Goal: Task Accomplishment & Management: Use online tool/utility

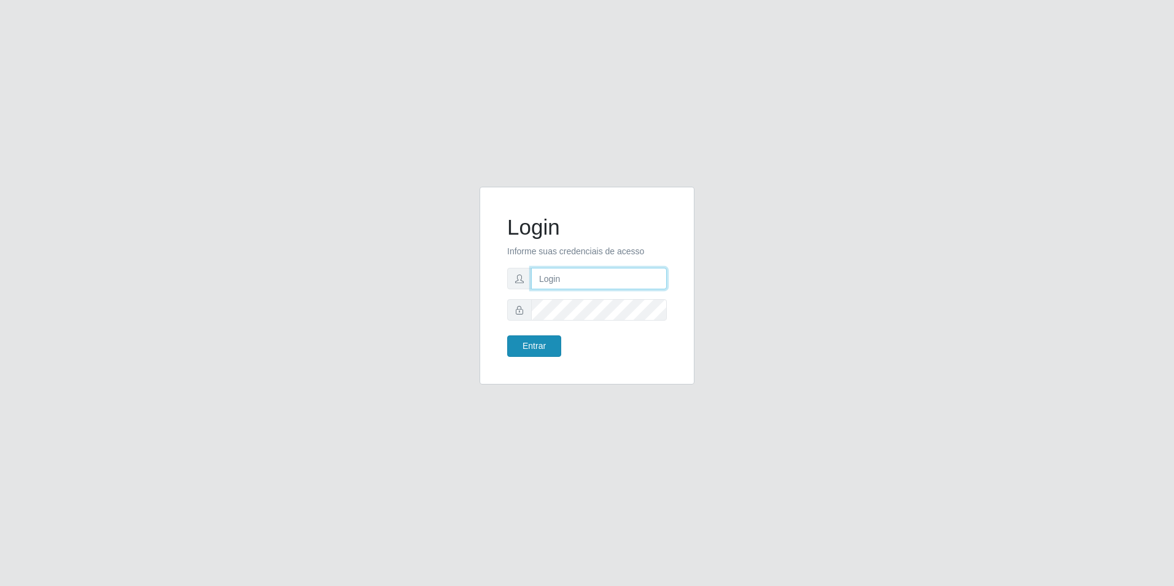
type input "[EMAIL_ADDRESS][DOMAIN_NAME]"
click at [546, 339] on button "Entrar" at bounding box center [534, 345] width 54 height 21
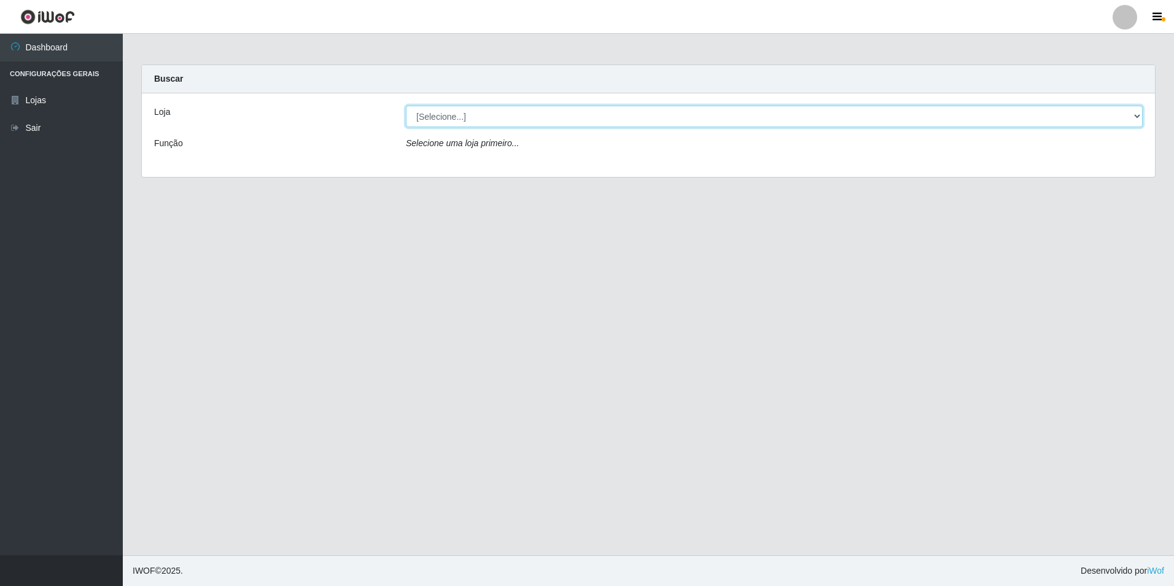
click at [533, 116] on select "[Selecione...] Extrabom - Loja 57 Anchieta" at bounding box center [774, 116] width 737 height 21
select select "470"
click at [406, 106] on select "[Selecione...] Extrabom - Loja 57 Anchieta" at bounding box center [774, 116] width 737 height 21
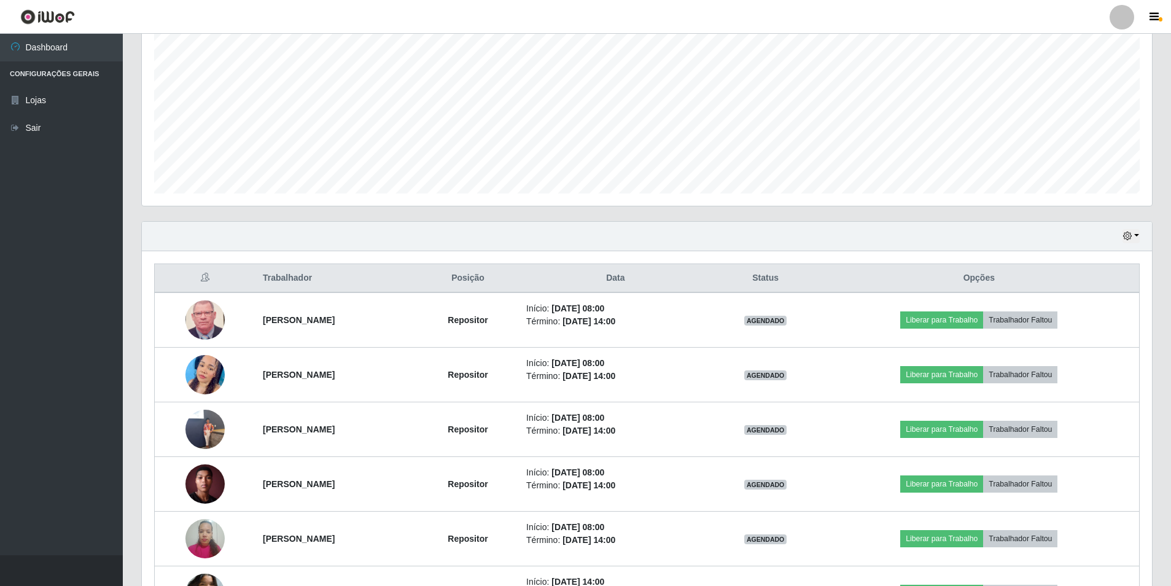
scroll to position [307, 0]
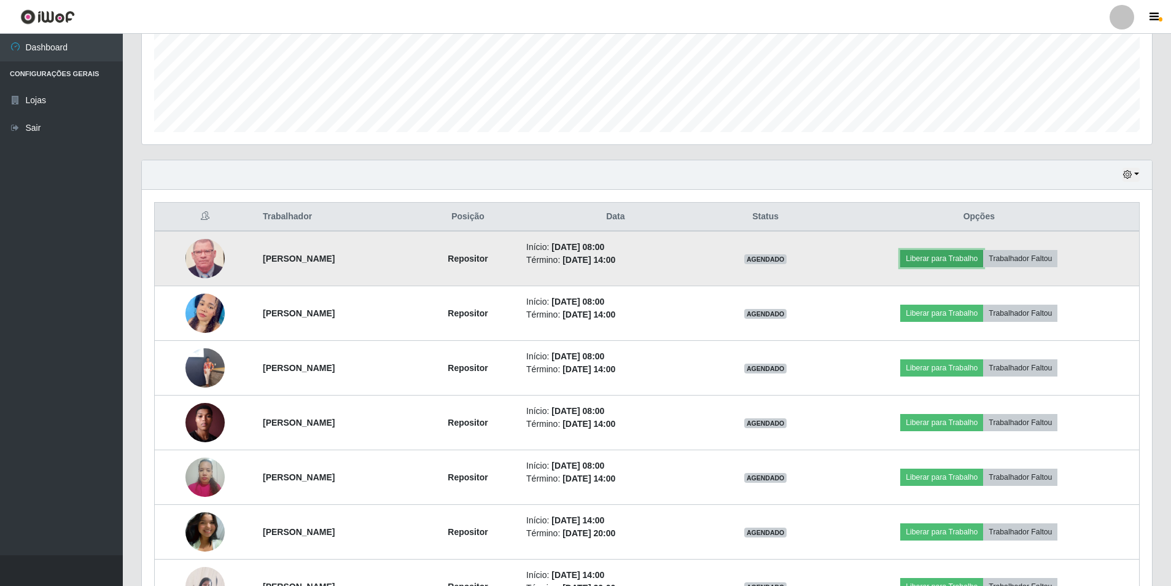
click at [939, 257] on button "Liberar para Trabalho" at bounding box center [941, 258] width 83 height 17
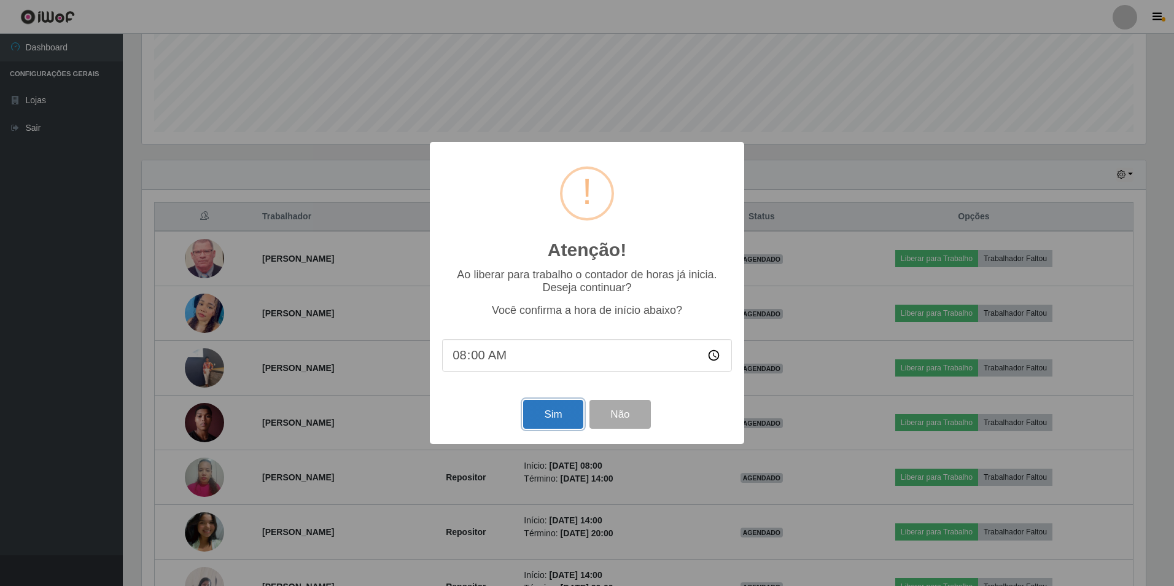
click at [549, 409] on button "Sim" at bounding box center [553, 414] width 60 height 29
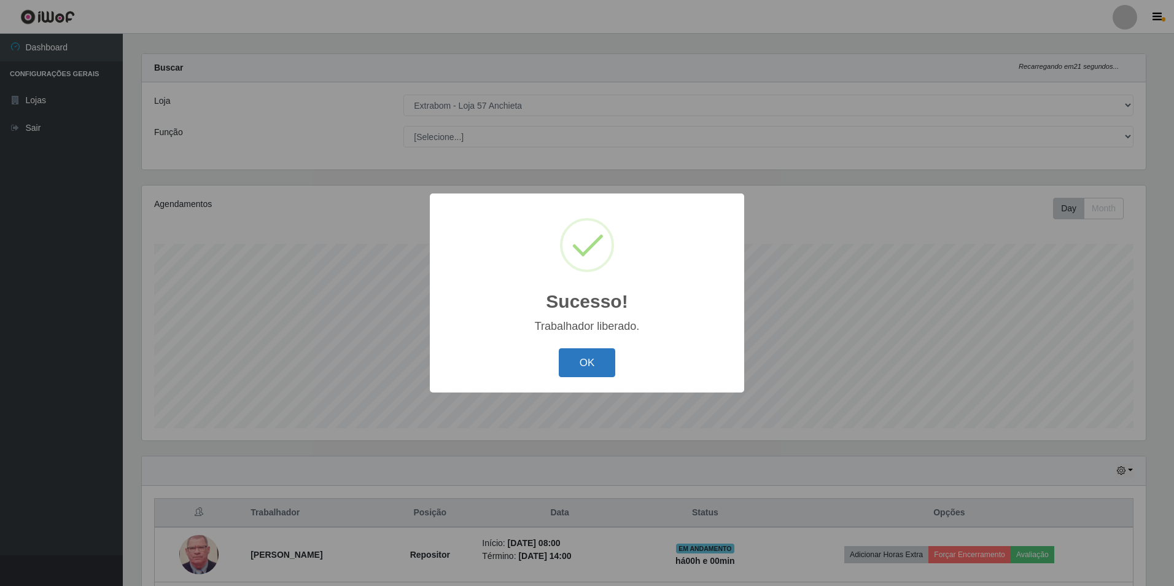
click at [605, 363] on button "OK" at bounding box center [587, 362] width 57 height 29
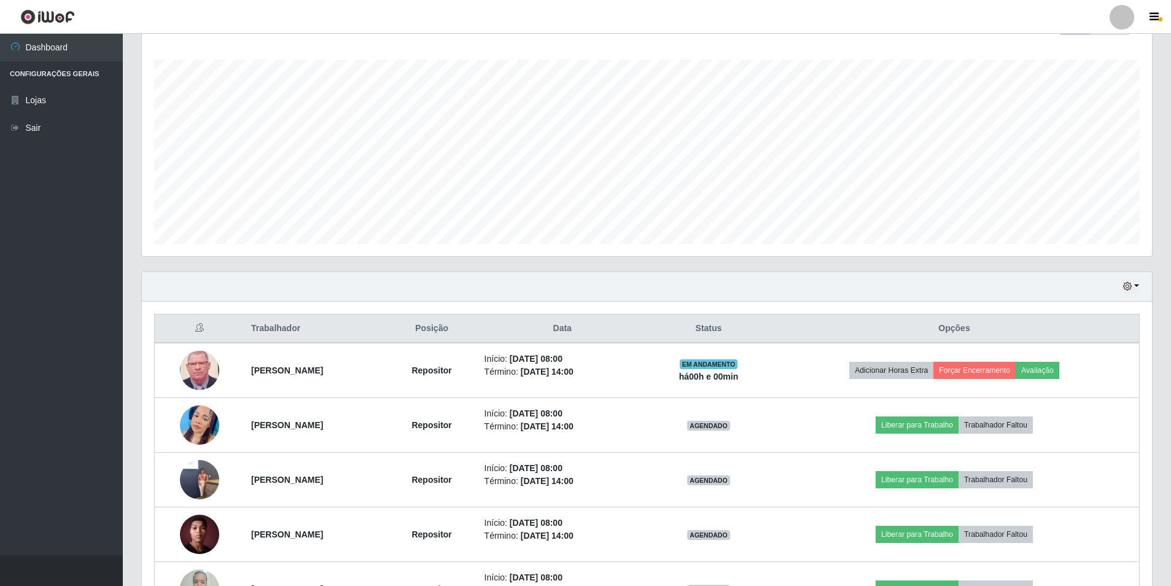
scroll to position [257, 0]
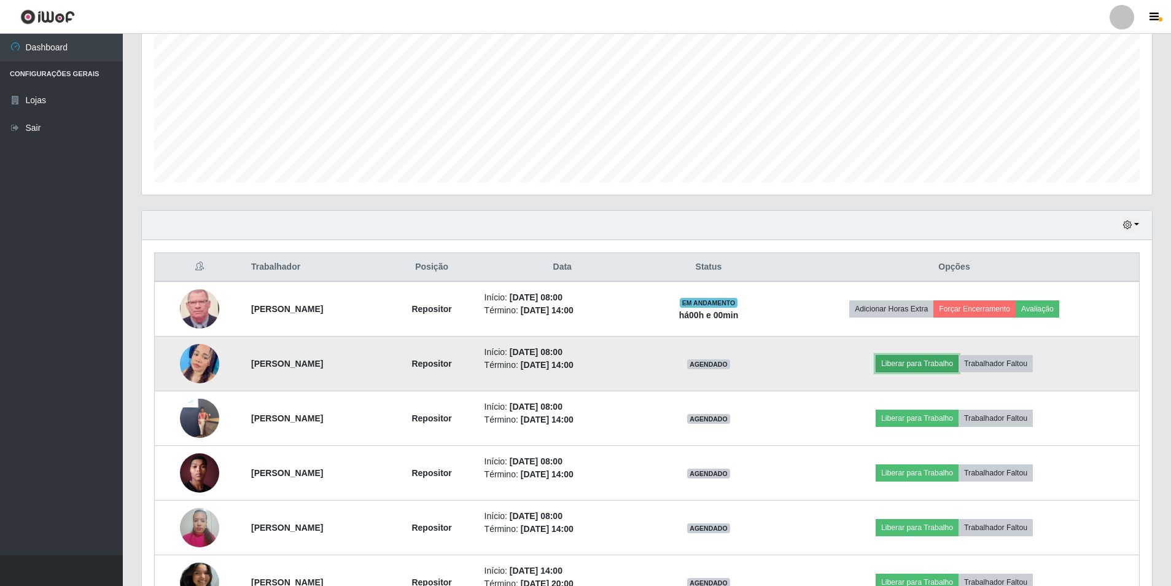
click at [933, 368] on button "Liberar para Trabalho" at bounding box center [917, 363] width 83 height 17
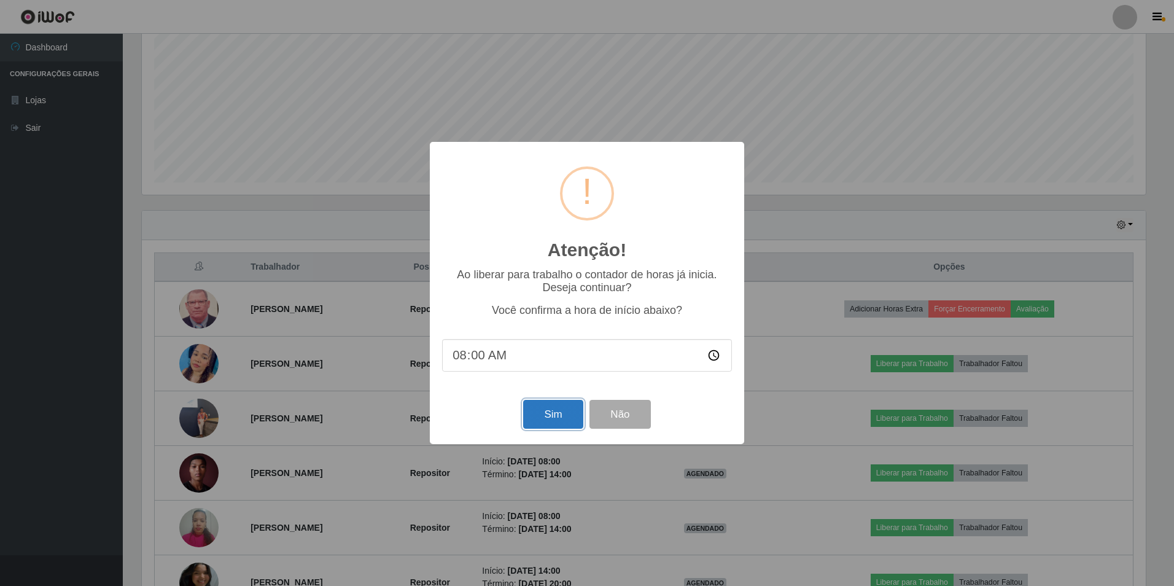
click at [552, 411] on button "Sim" at bounding box center [553, 414] width 60 height 29
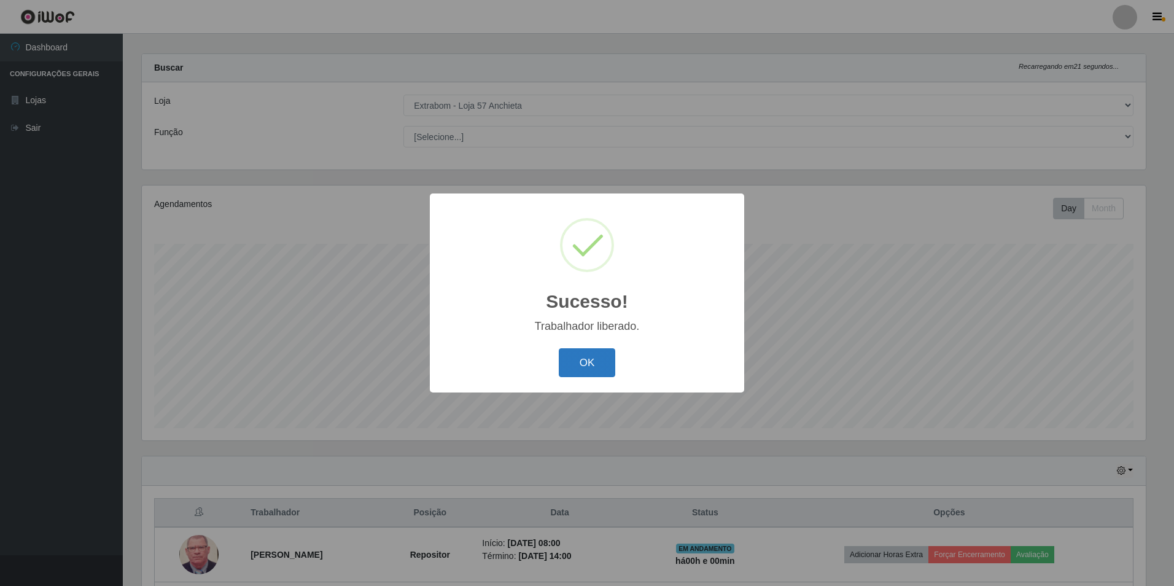
click at [605, 370] on button "OK" at bounding box center [587, 362] width 57 height 29
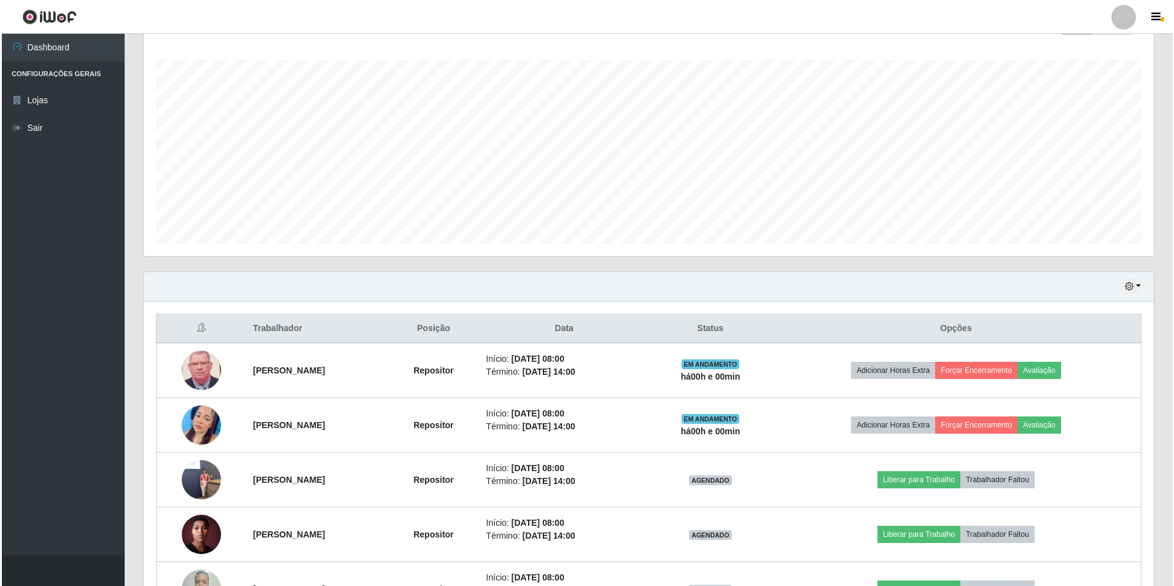
scroll to position [318, 0]
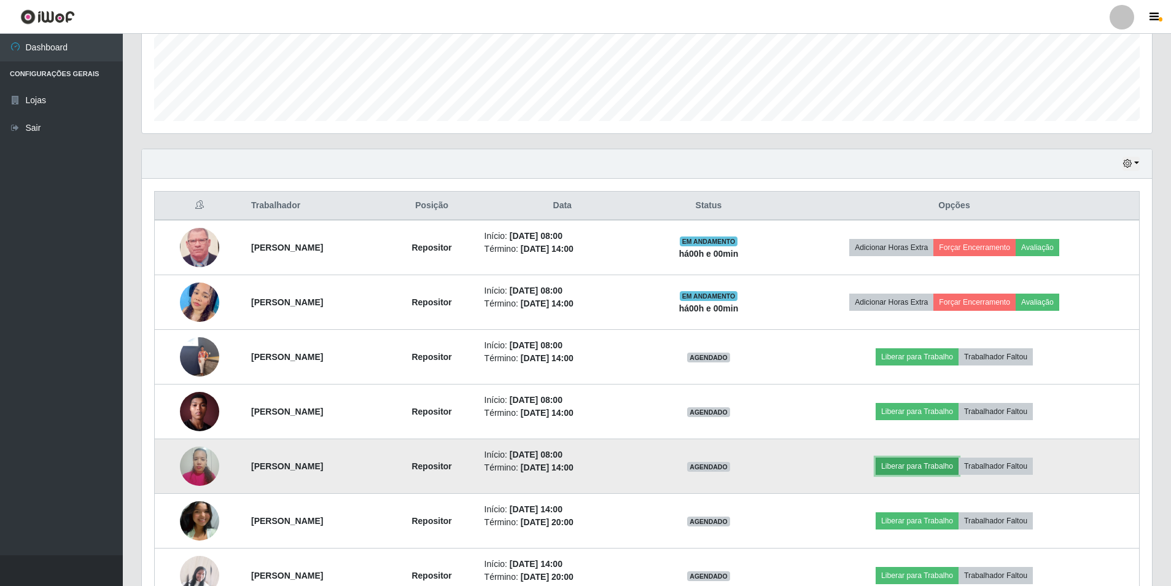
click at [922, 467] on button "Liberar para Trabalho" at bounding box center [917, 465] width 83 height 17
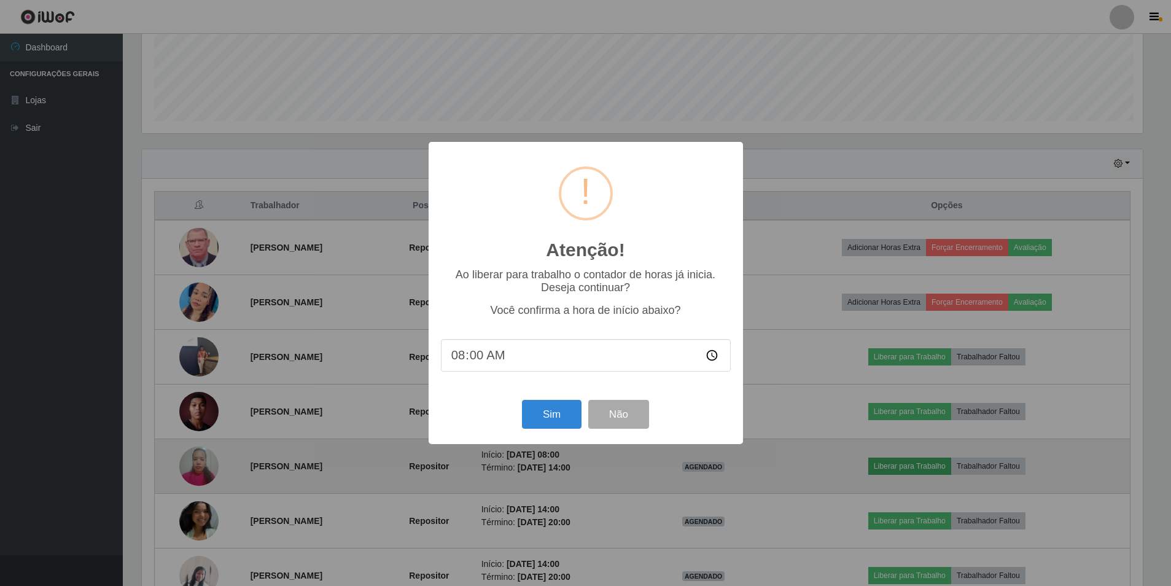
scroll to position [255, 1004]
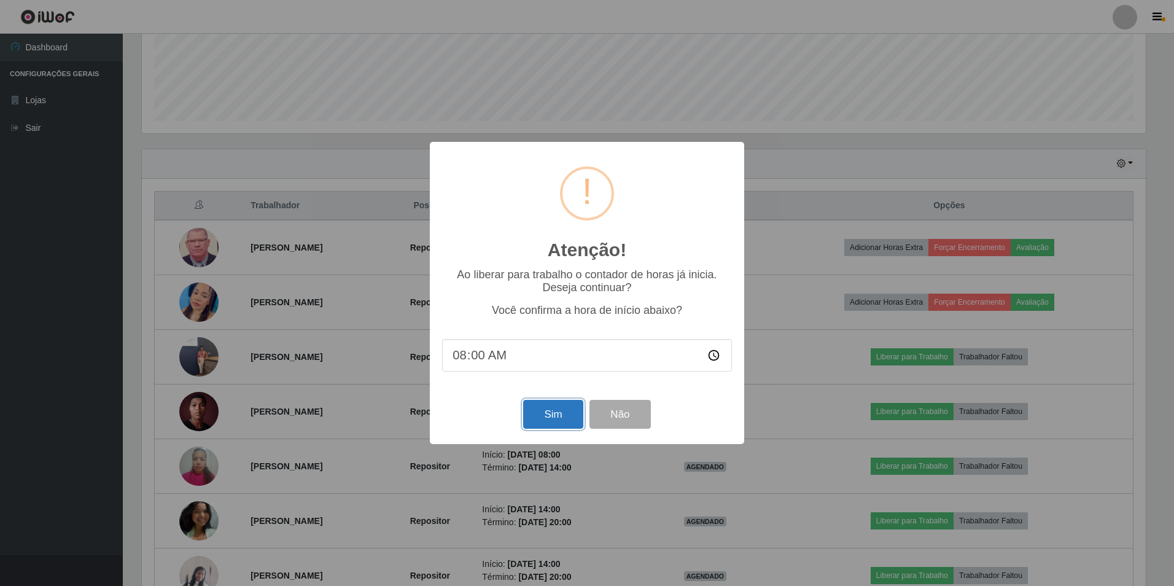
click at [560, 405] on button "Sim" at bounding box center [553, 414] width 60 height 29
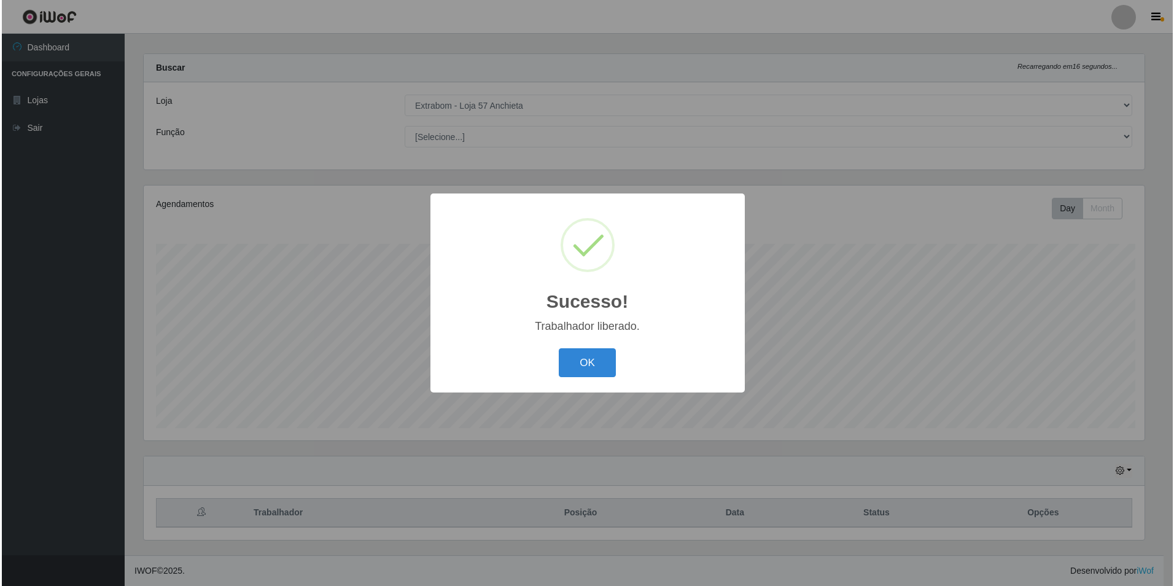
scroll to position [0, 0]
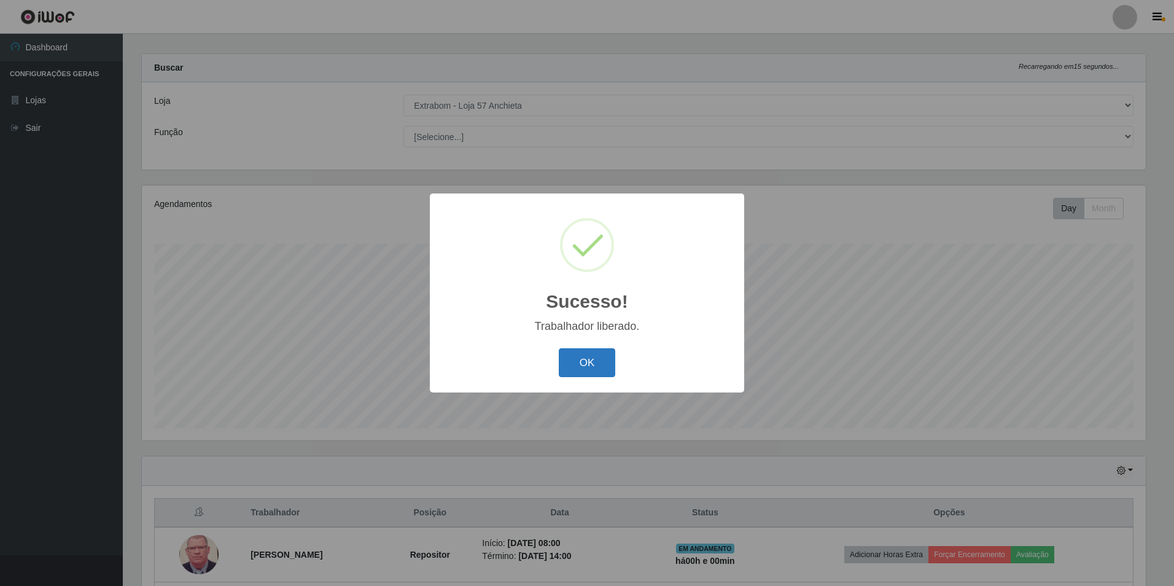
click at [595, 360] on button "OK" at bounding box center [587, 362] width 57 height 29
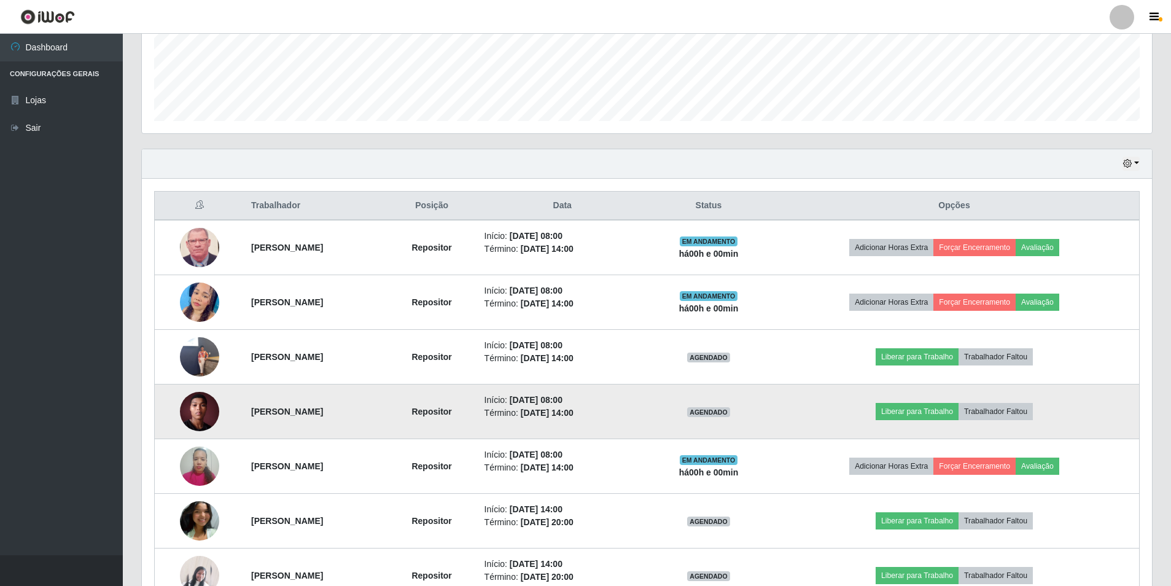
click at [189, 408] on img at bounding box center [199, 411] width 39 height 70
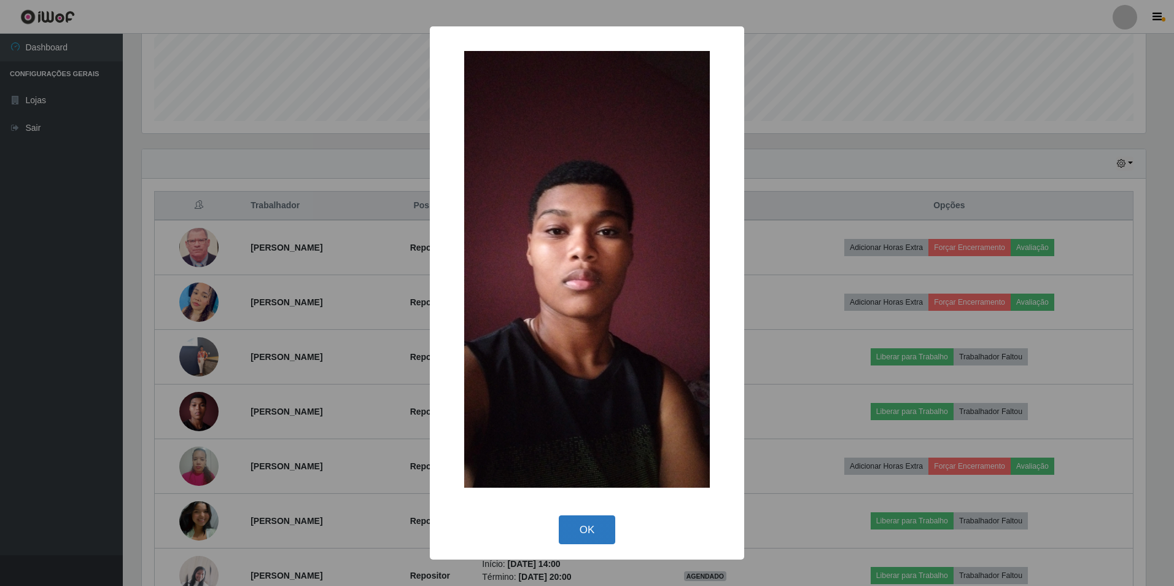
click at [587, 515] on button "OK" at bounding box center [587, 529] width 57 height 29
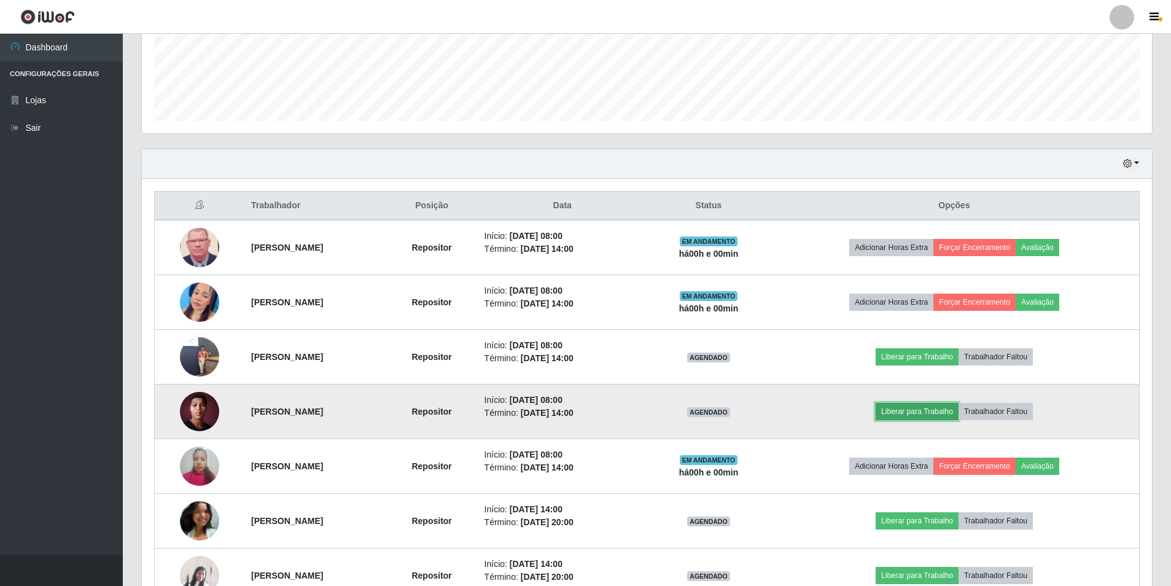
click at [923, 410] on button "Liberar para Trabalho" at bounding box center [917, 411] width 83 height 17
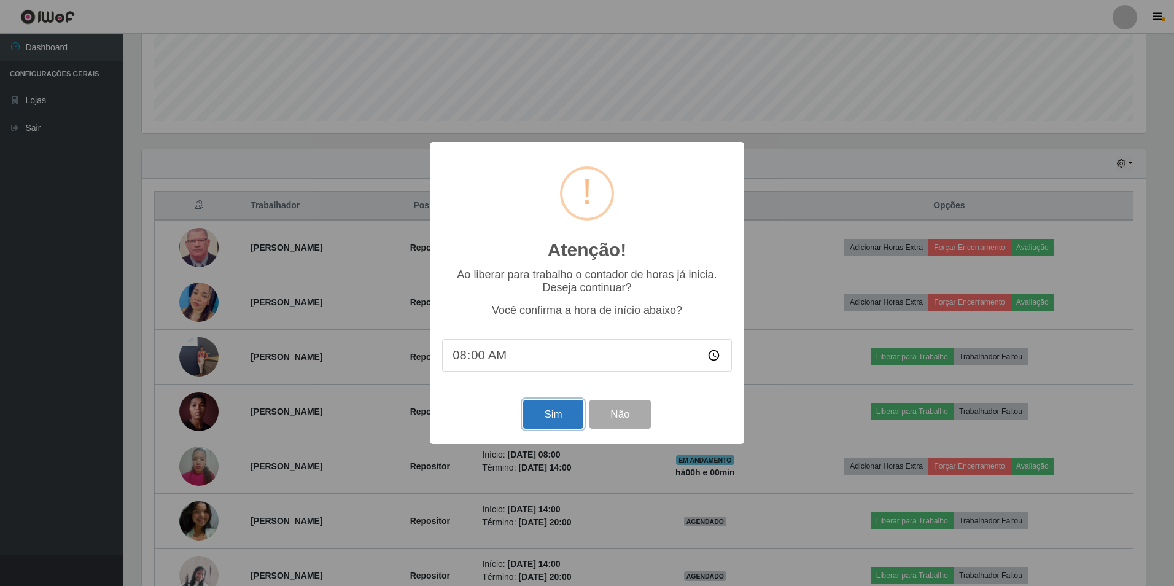
click at [542, 408] on button "Sim" at bounding box center [553, 414] width 60 height 29
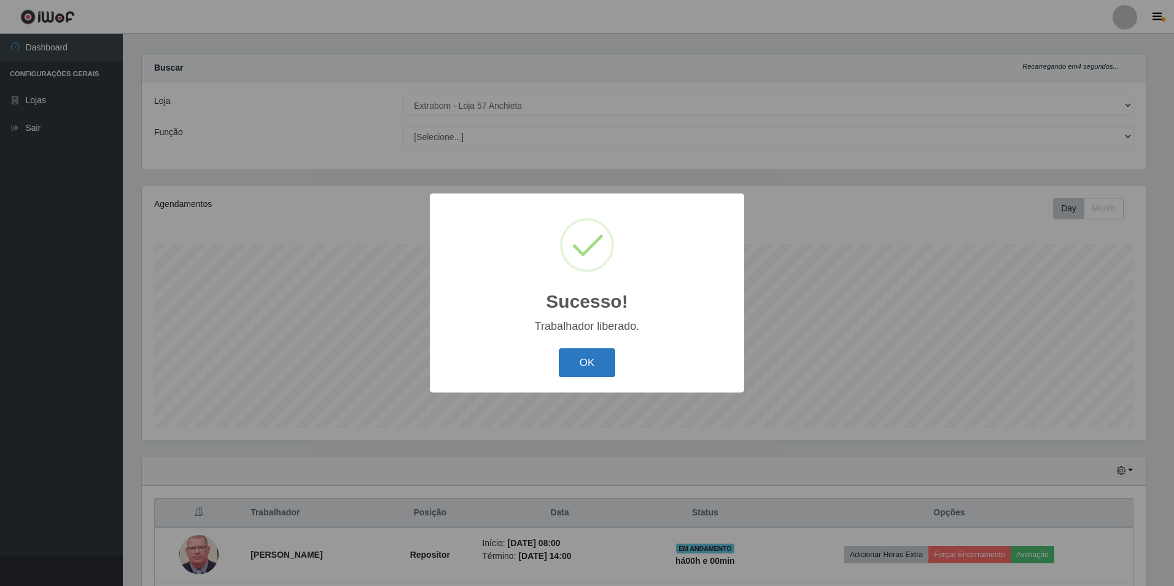
click at [575, 361] on button "OK" at bounding box center [587, 362] width 57 height 29
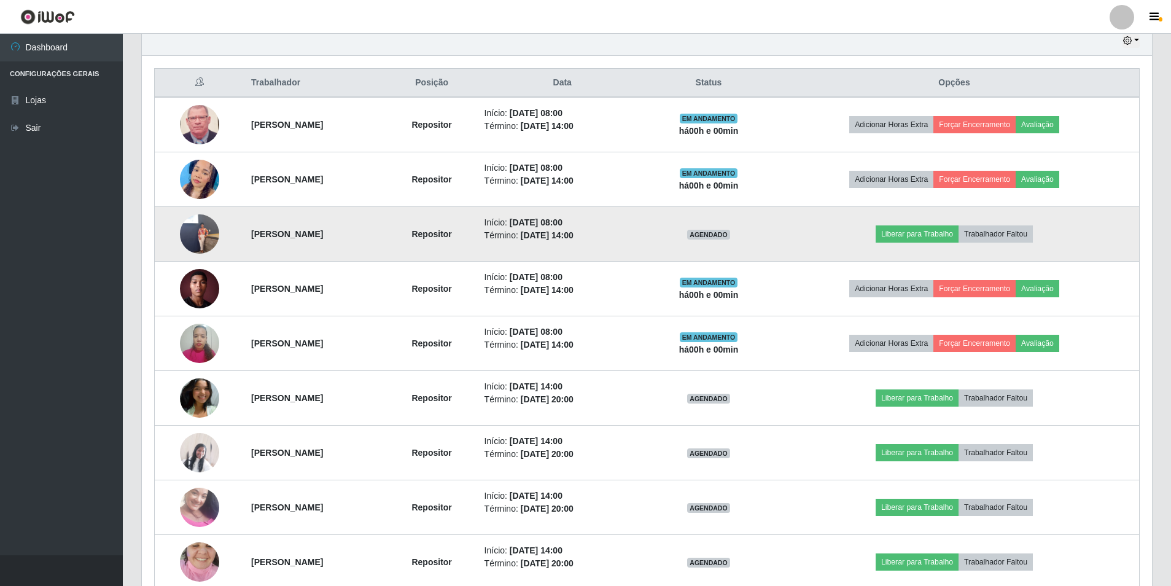
click at [193, 235] on img at bounding box center [199, 234] width 39 height 70
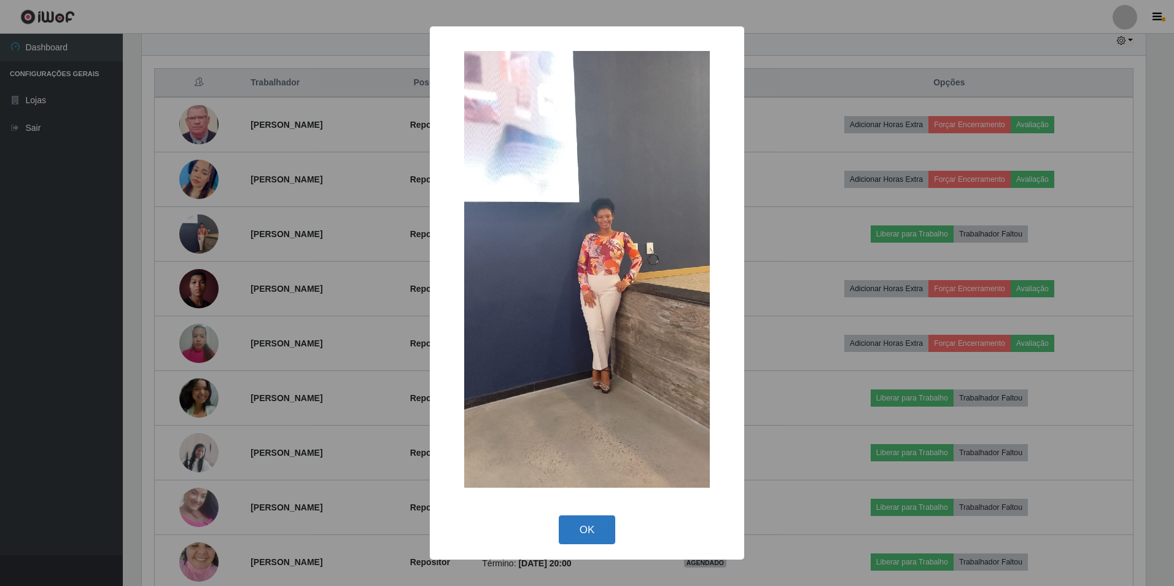
click at [587, 527] on button "OK" at bounding box center [587, 529] width 57 height 29
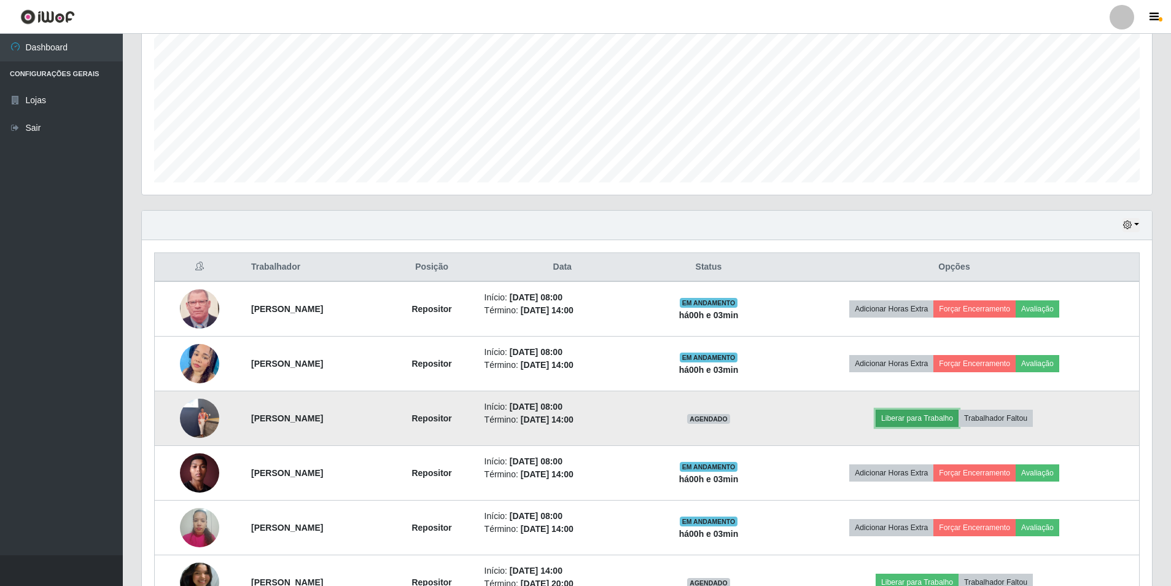
click at [958, 418] on button "Liberar para Trabalho" at bounding box center [917, 418] width 83 height 17
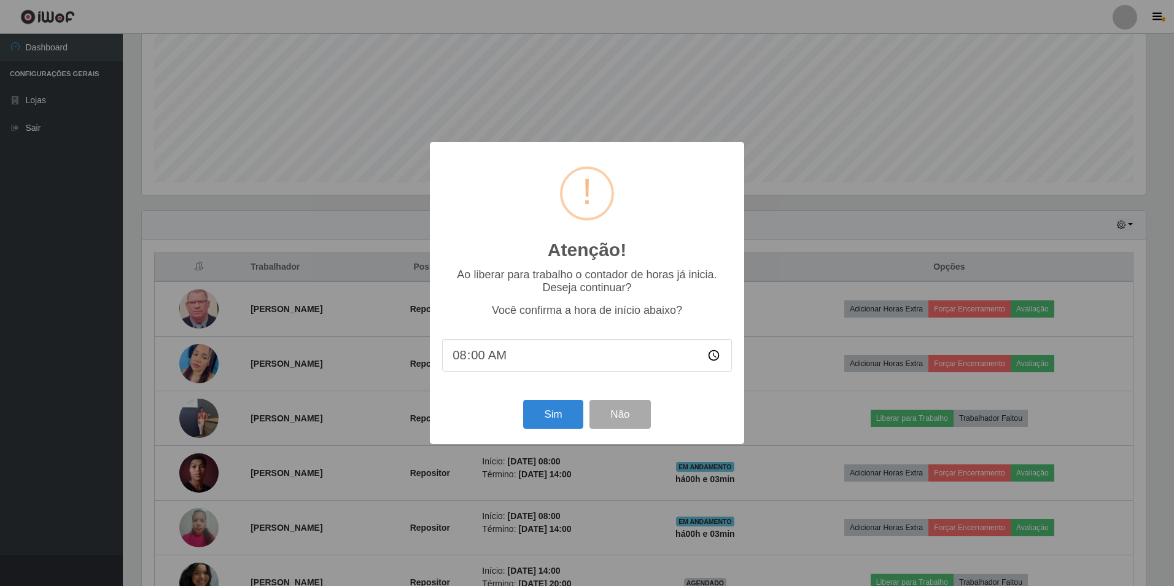
click at [479, 360] on input "08:00" at bounding box center [587, 355] width 290 height 33
type input "08:03"
click at [546, 412] on button "Sim" at bounding box center [553, 414] width 60 height 29
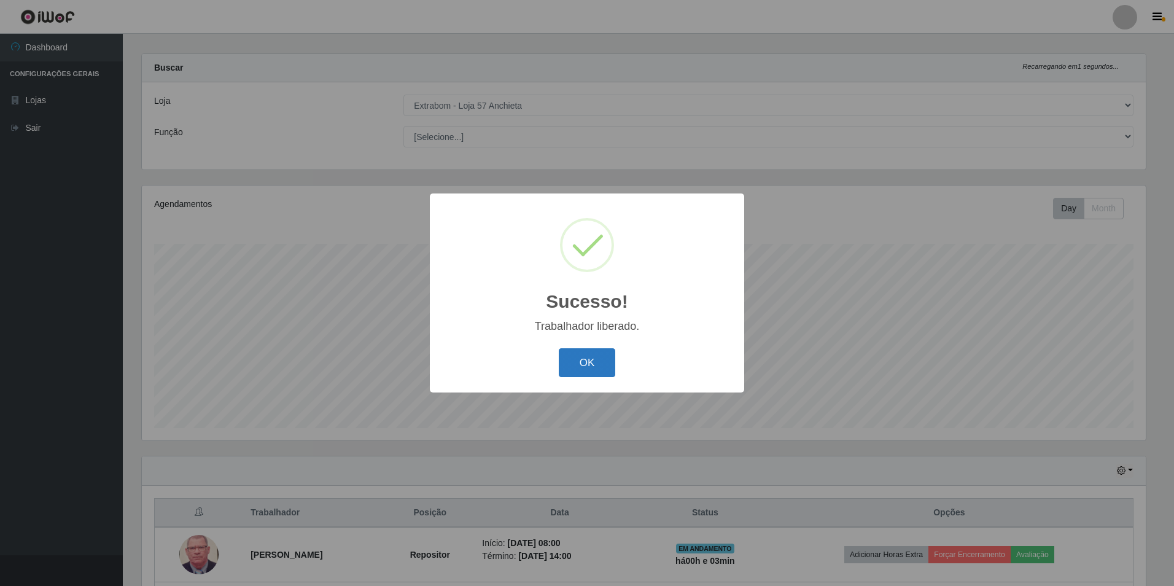
click at [586, 354] on button "OK" at bounding box center [587, 362] width 57 height 29
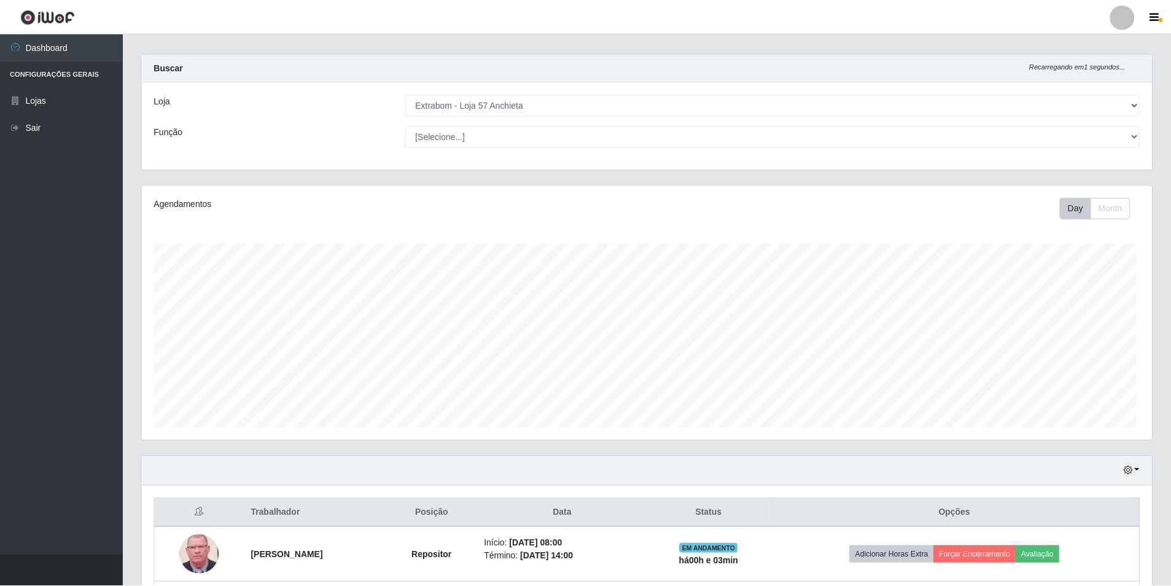
scroll to position [255, 1010]
